Goal: Task Accomplishment & Management: Manage account settings

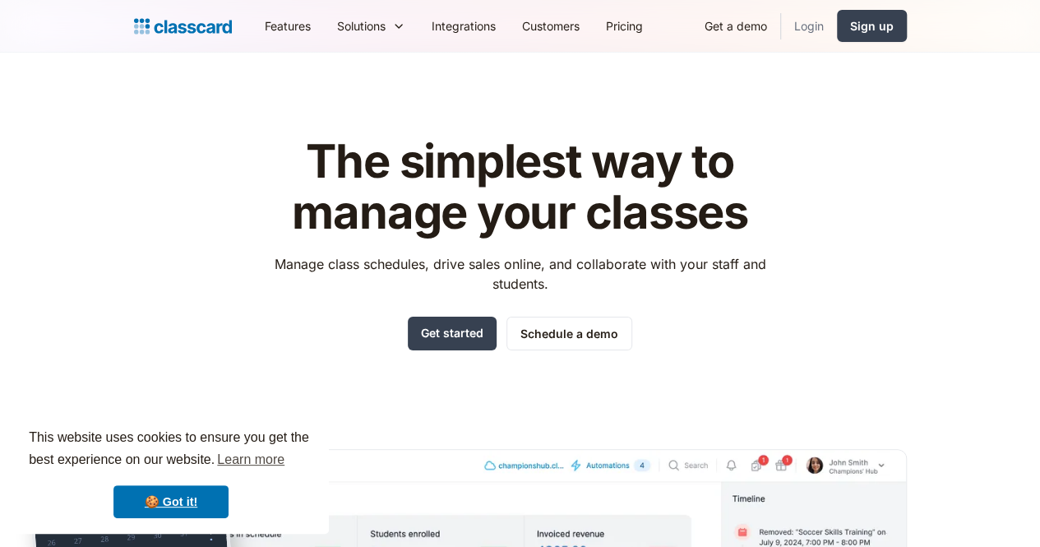
click at [837, 24] on link "Login" at bounding box center [809, 25] width 56 height 37
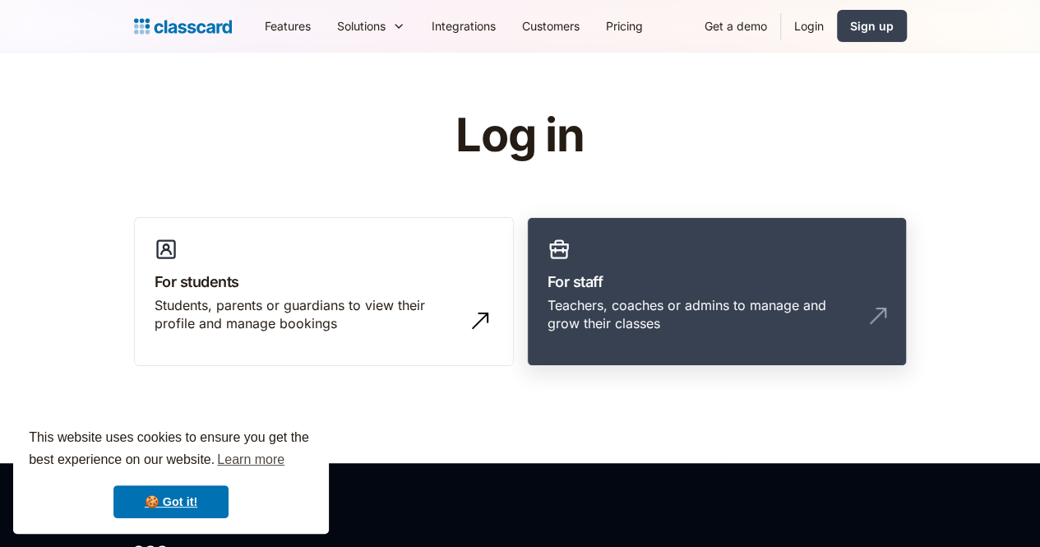
click at [743, 296] on div "Teachers, coaches or admins to manage and grow their classes" at bounding box center [700, 314] width 306 height 37
